Goal: Task Accomplishment & Management: Use online tool/utility

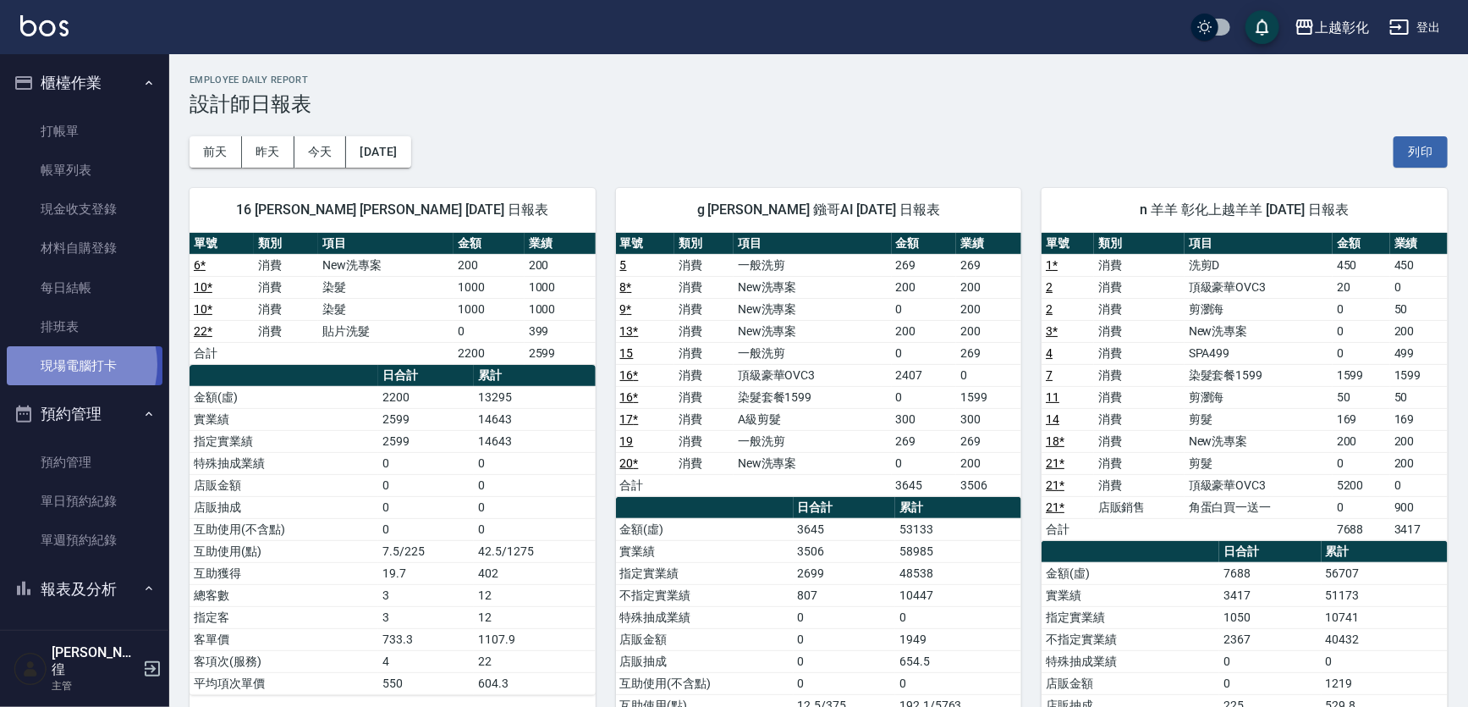
click at [65, 365] on link "現場電腦打卡" at bounding box center [85, 365] width 156 height 39
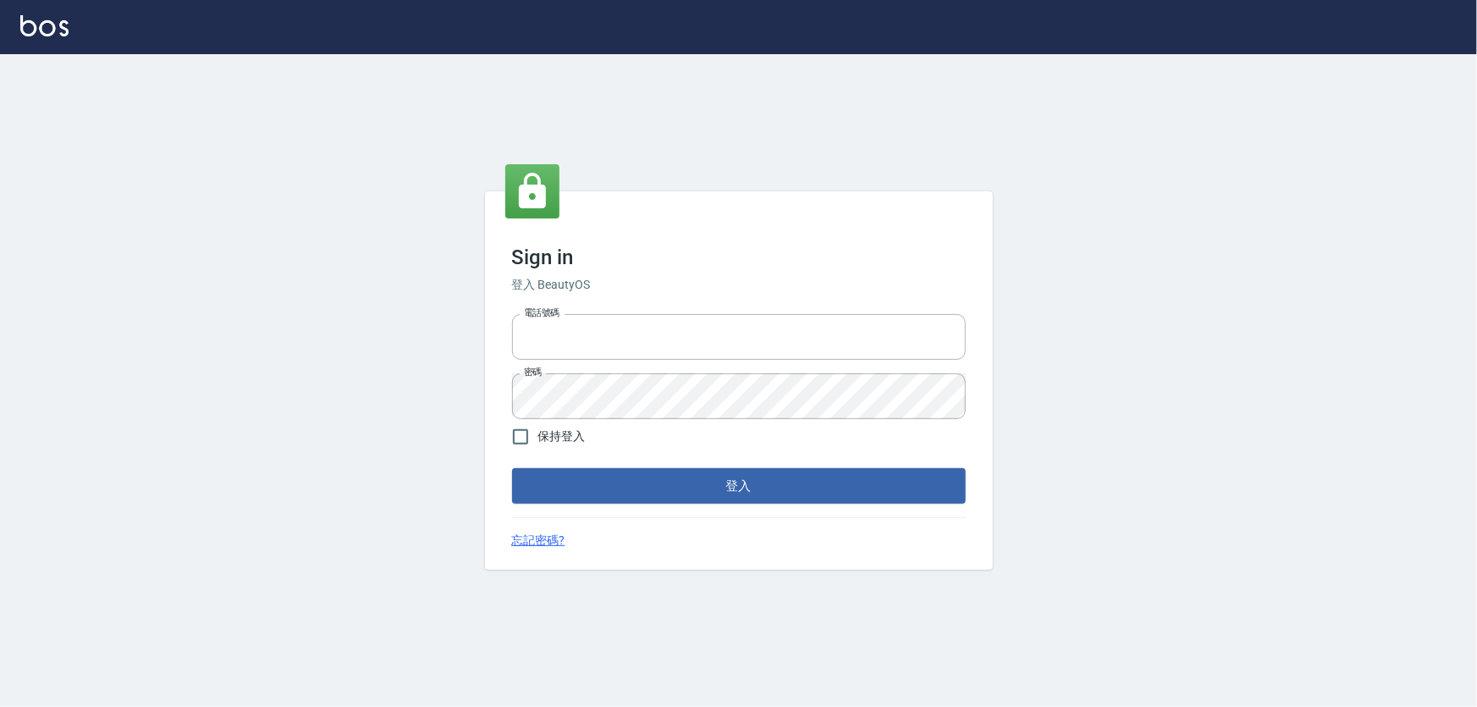
type input "0966106859"
click at [640, 504] on button "登入" at bounding box center [739, 486] width 454 height 36
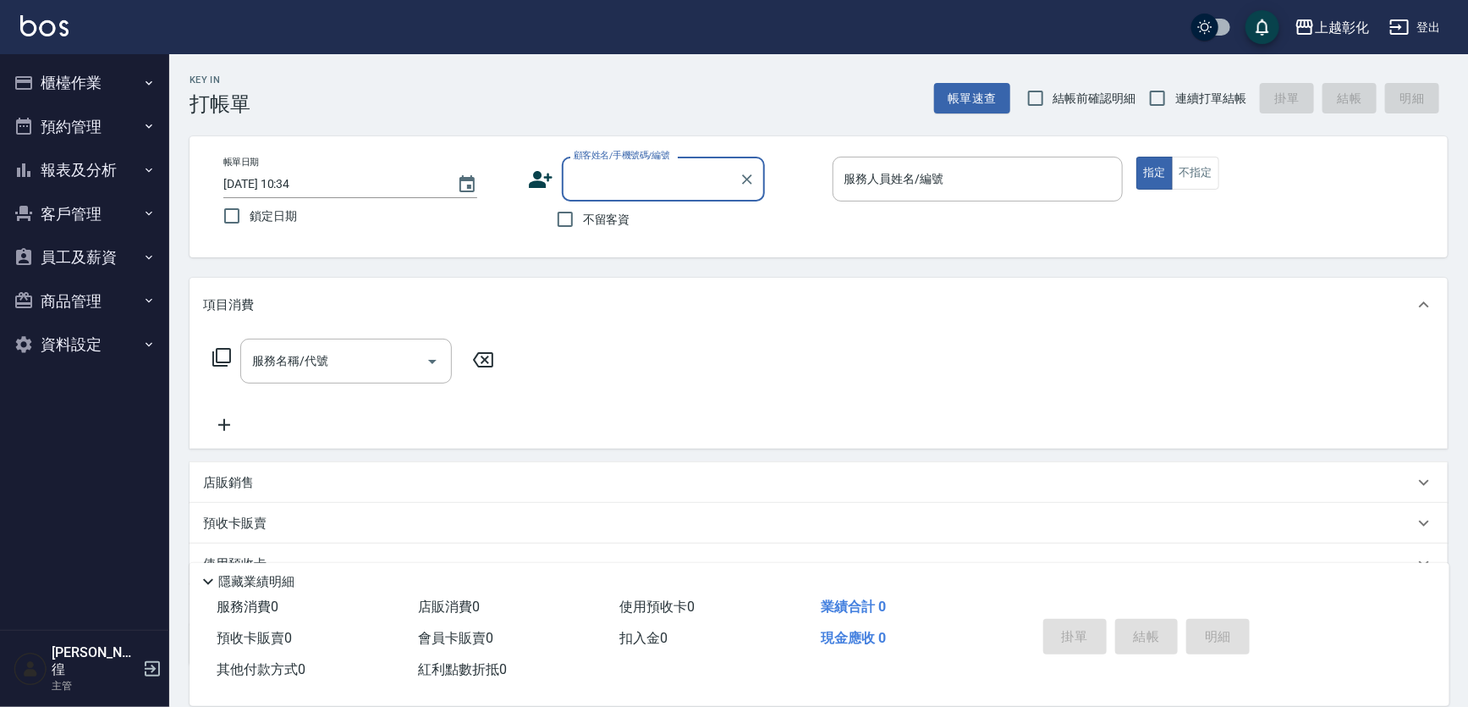
click at [56, 80] on button "櫃檯作業" at bounding box center [85, 83] width 156 height 44
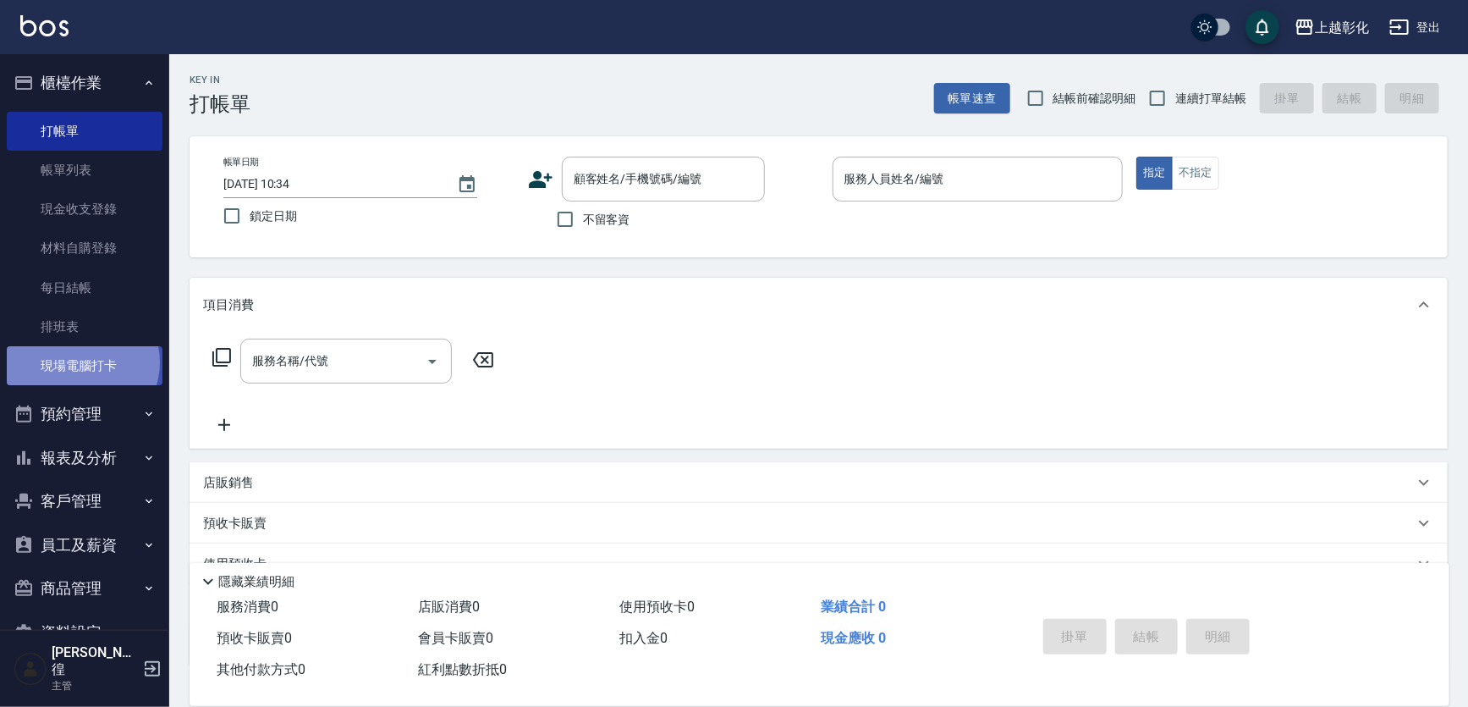
click at [81, 362] on link "現場電腦打卡" at bounding box center [85, 365] width 156 height 39
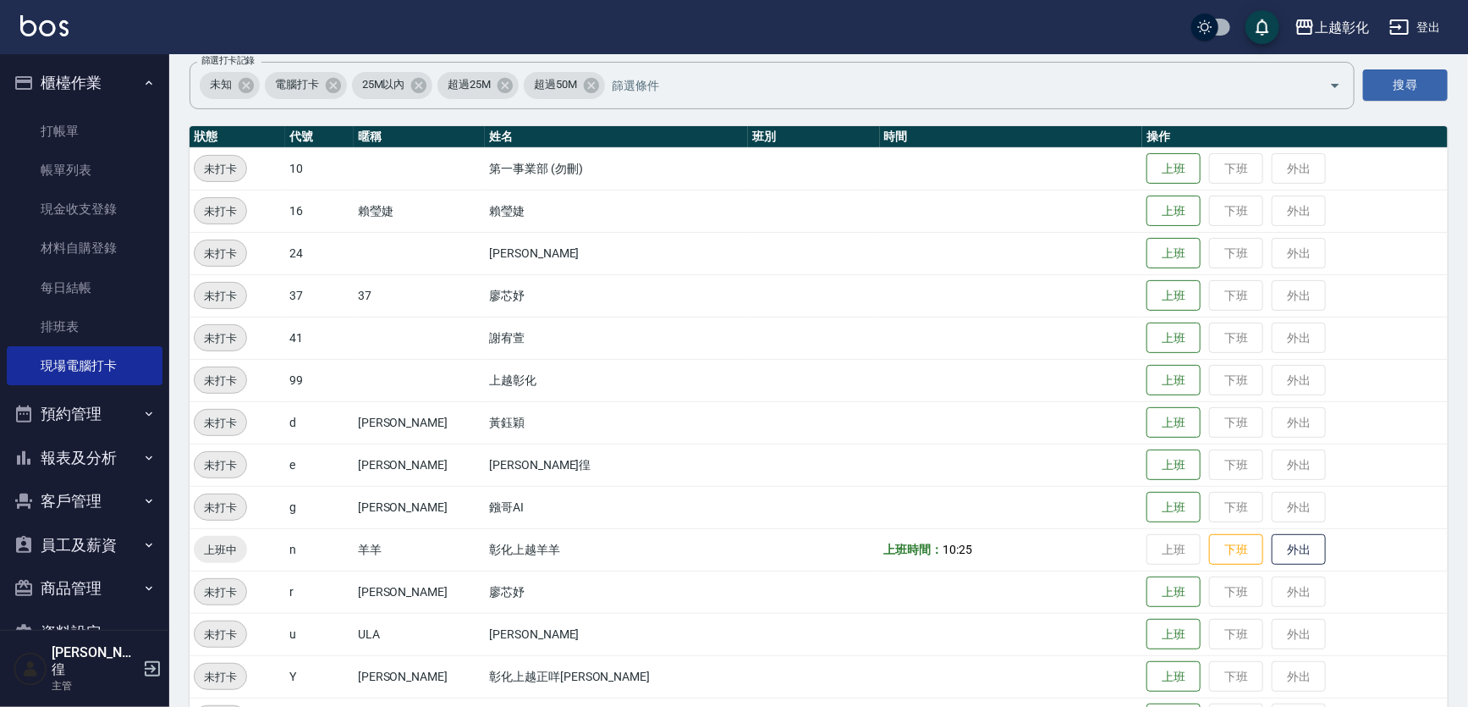
scroll to position [179, 0]
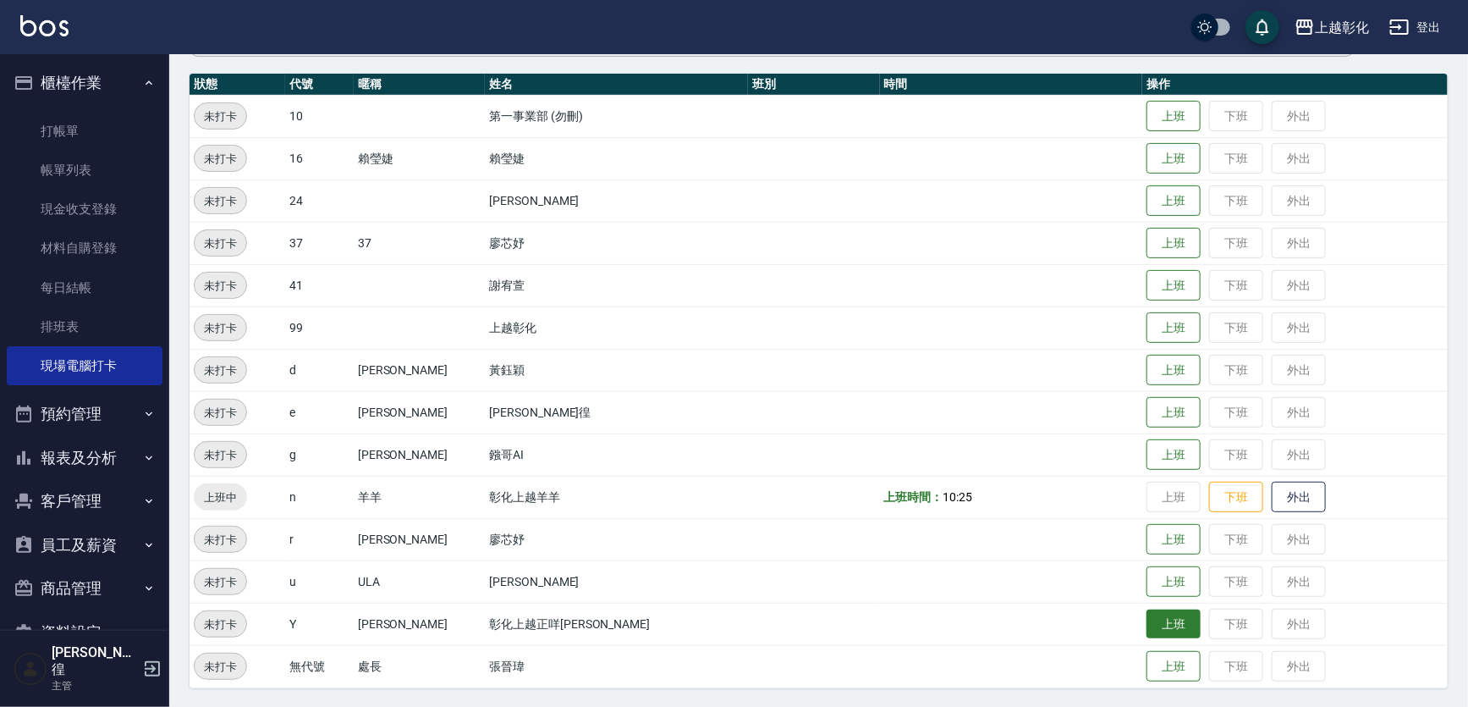
click at [1147, 621] on button "上班" at bounding box center [1174, 624] width 54 height 30
click at [1147, 288] on button "上班" at bounding box center [1174, 286] width 54 height 30
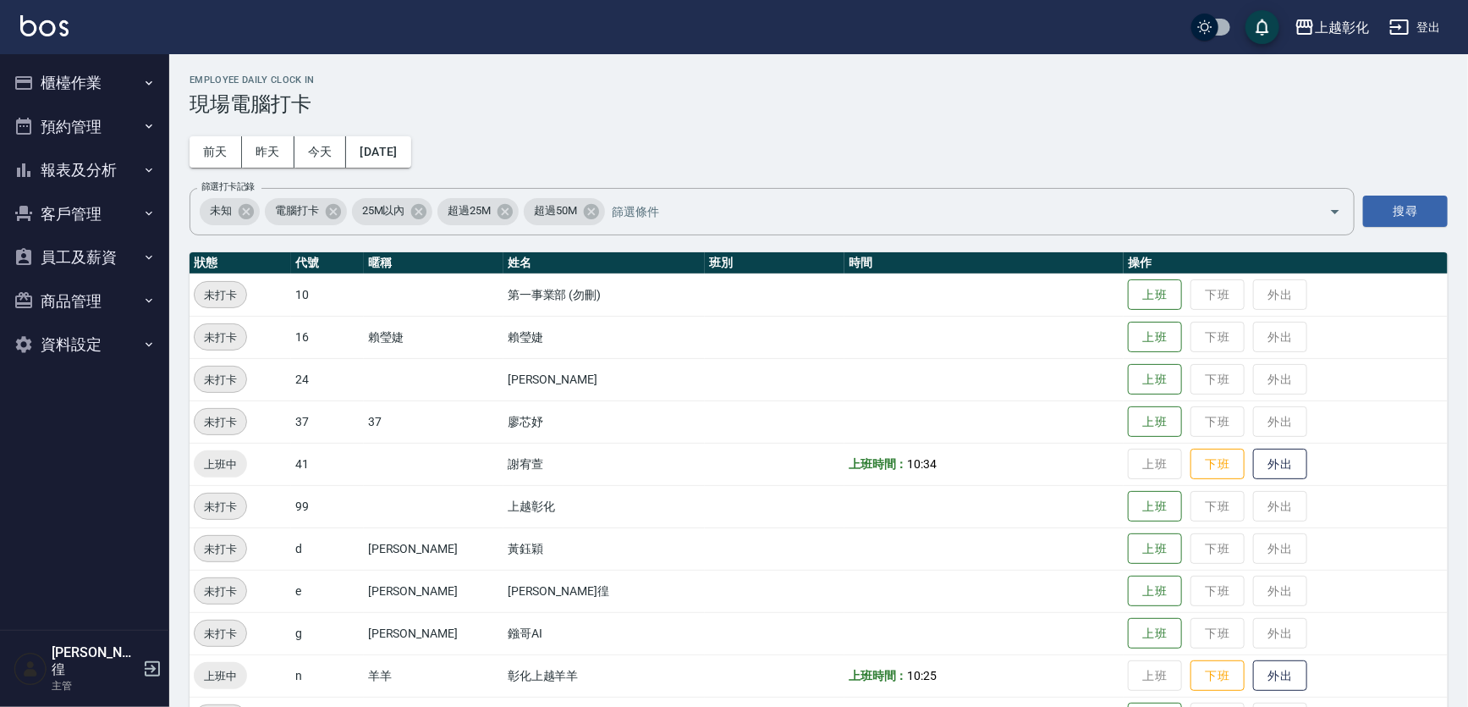
click at [68, 157] on button "報表及分析" at bounding box center [85, 170] width 156 height 44
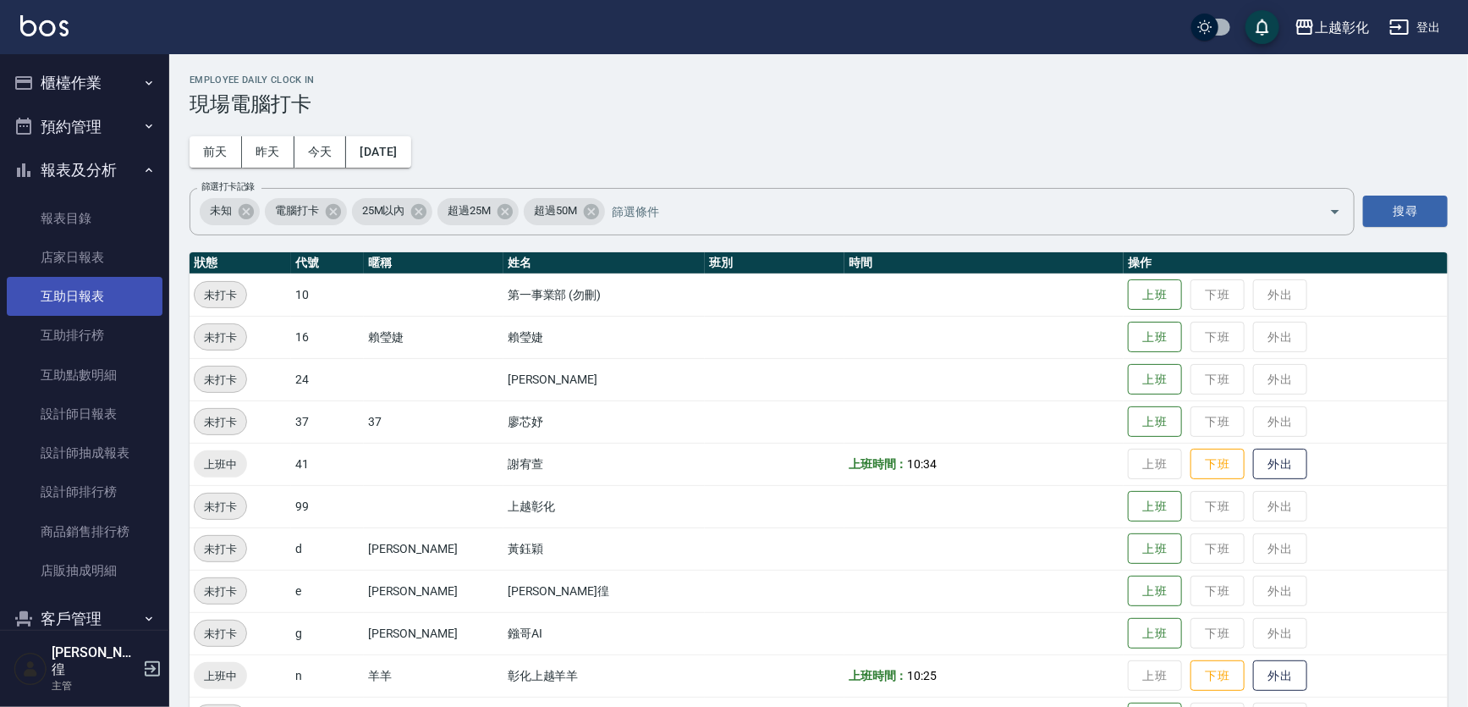
click at [70, 304] on link "互助日報表" at bounding box center [85, 296] width 156 height 39
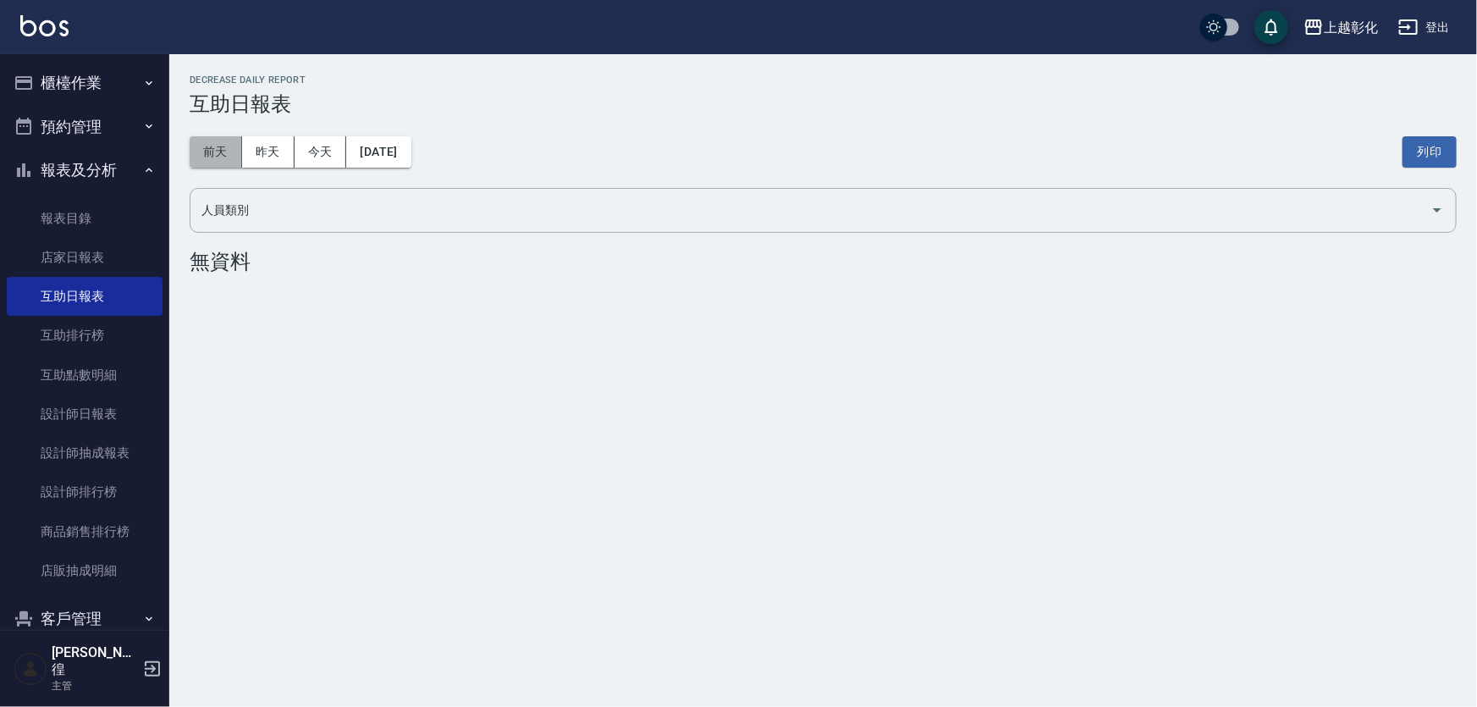
click at [222, 146] on button "前天" at bounding box center [216, 151] width 52 height 31
